Goal: Task Accomplishment & Management: Complete application form

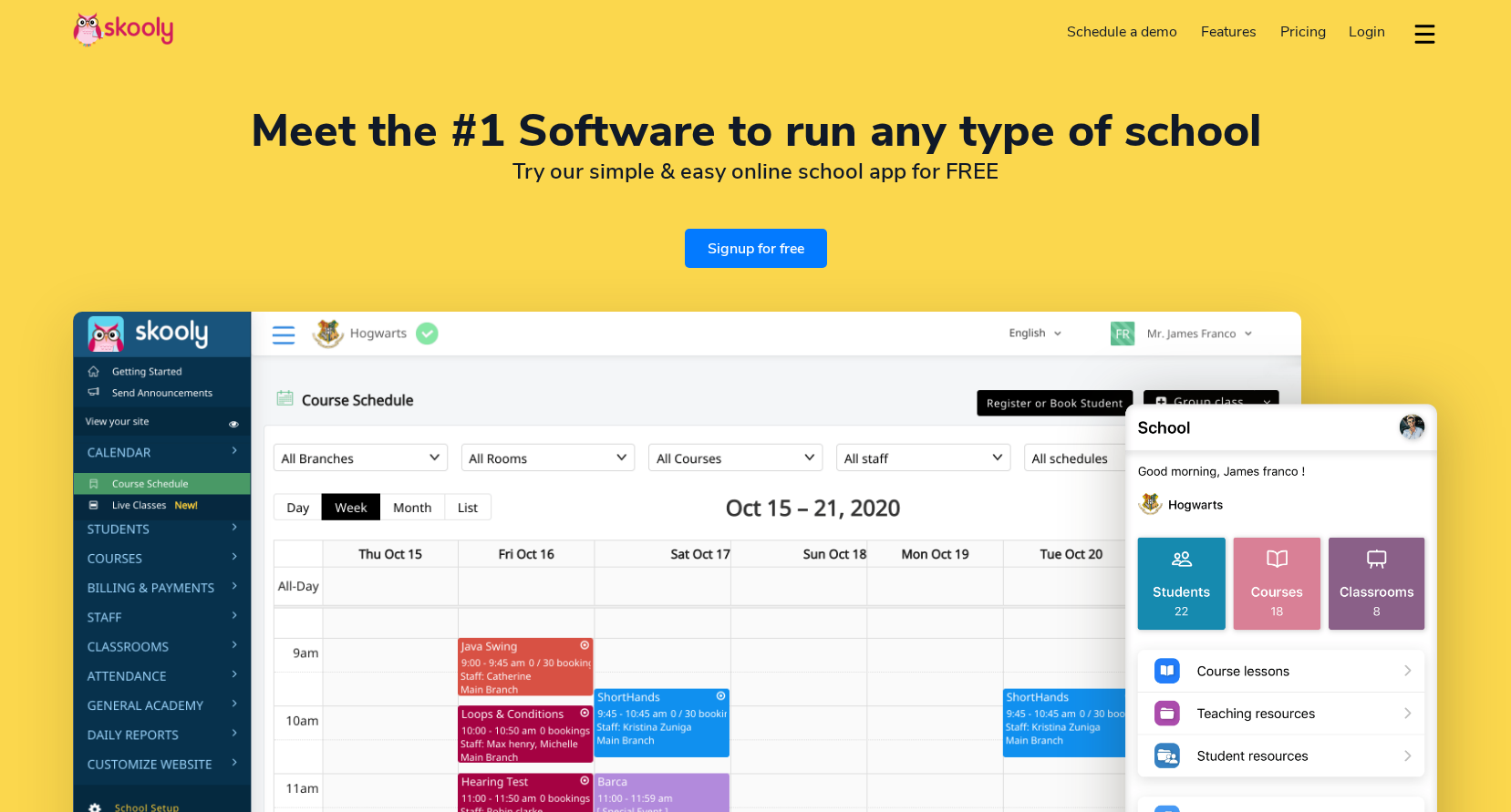
select select "en"
select select "65"
select select "[GEOGRAPHIC_DATA]"
select select "[GEOGRAPHIC_DATA]/[GEOGRAPHIC_DATA]"
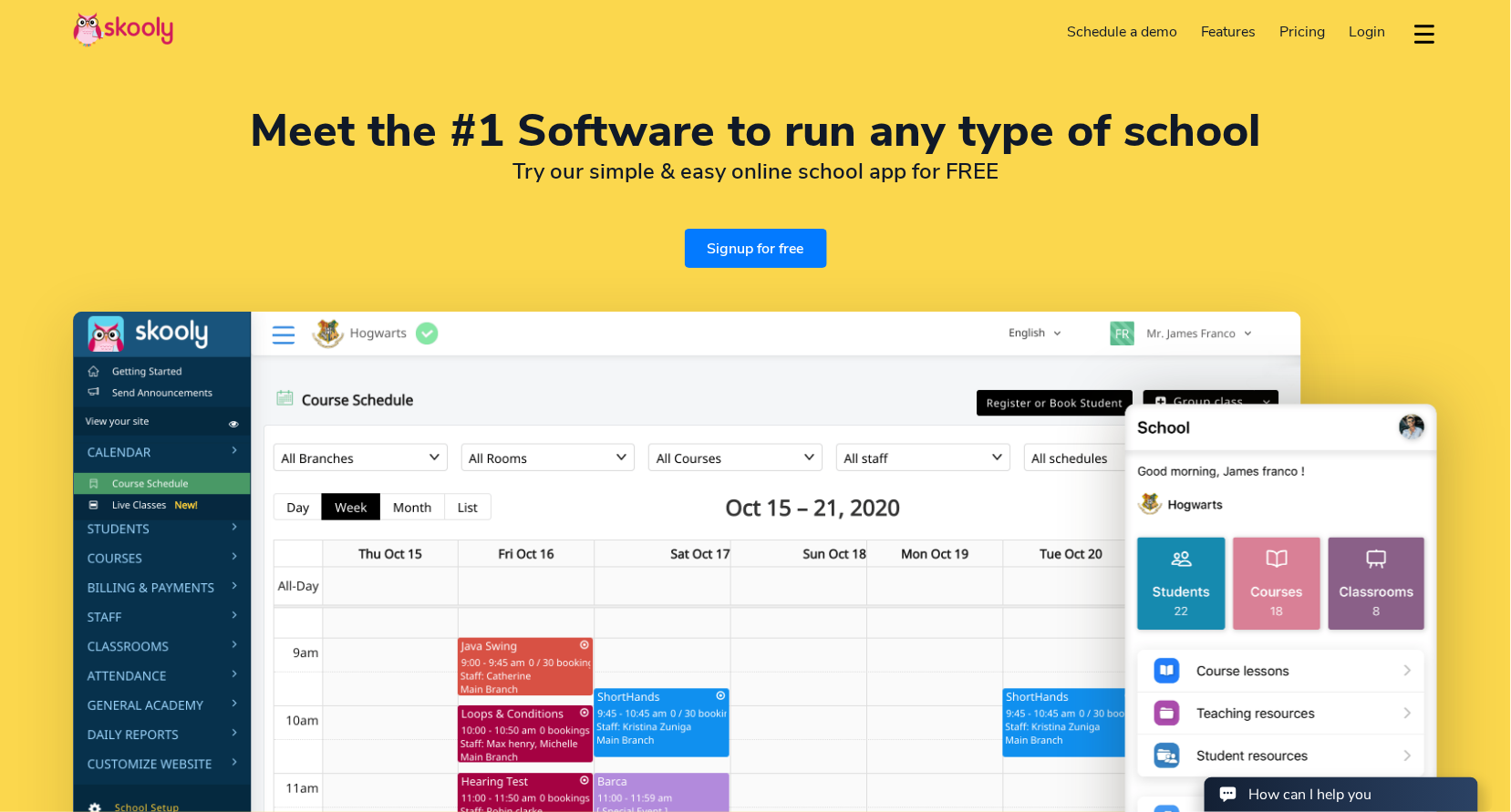
click at [728, 242] on link "Signup for free" at bounding box center [756, 248] width 143 height 40
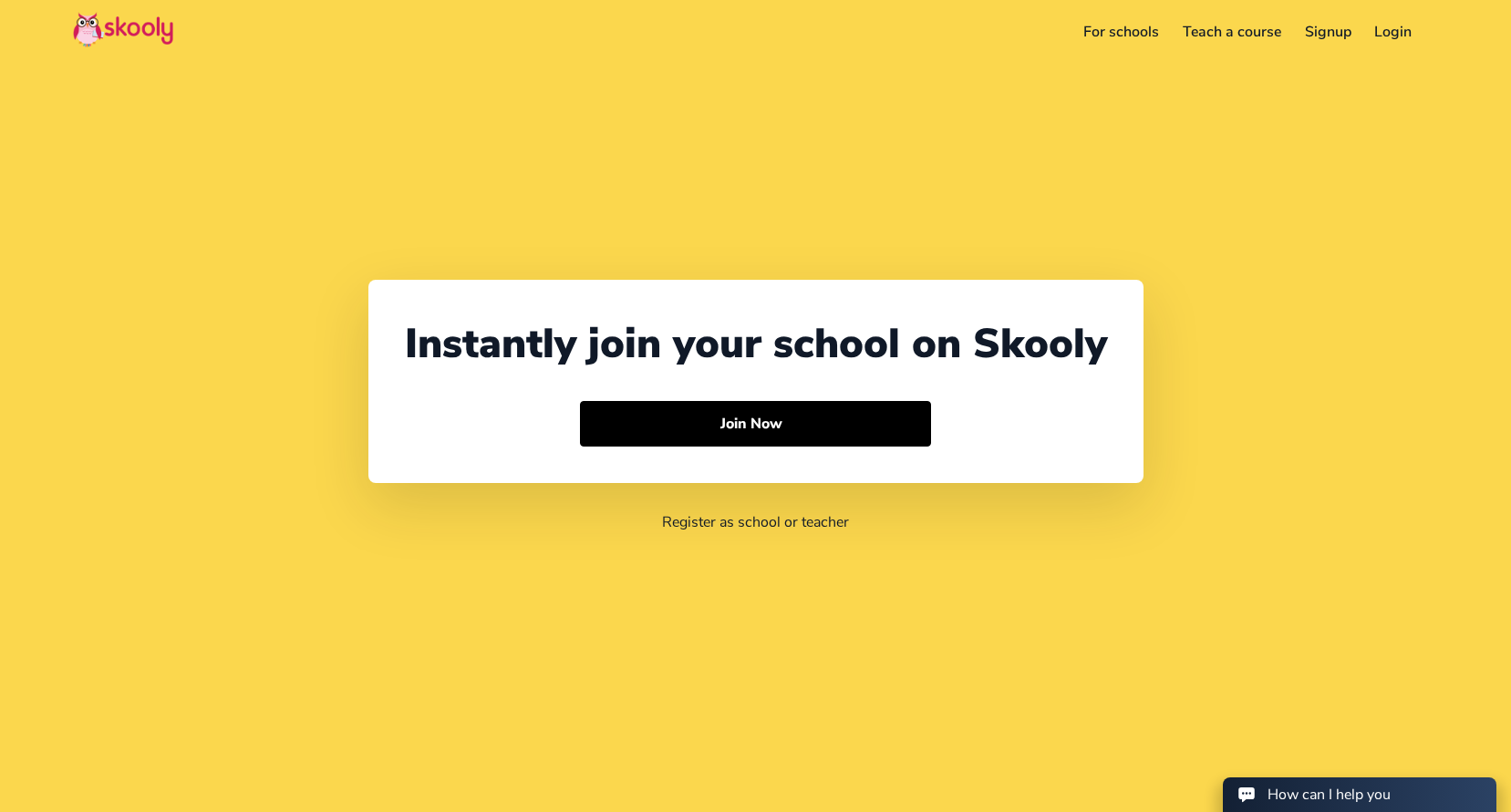
select select "65"
select select "[GEOGRAPHIC_DATA]"
select select "[GEOGRAPHIC_DATA]/[GEOGRAPHIC_DATA]"
